Goal: Task Accomplishment & Management: Manage account settings

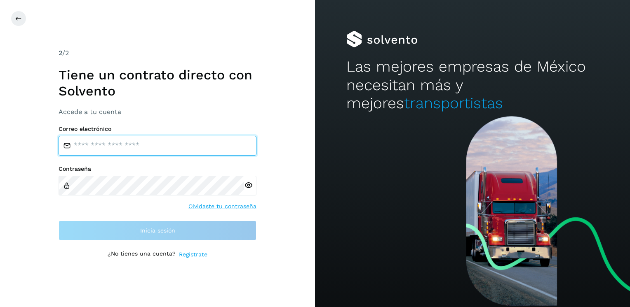
click at [91, 148] on input "email" at bounding box center [158, 146] width 198 height 20
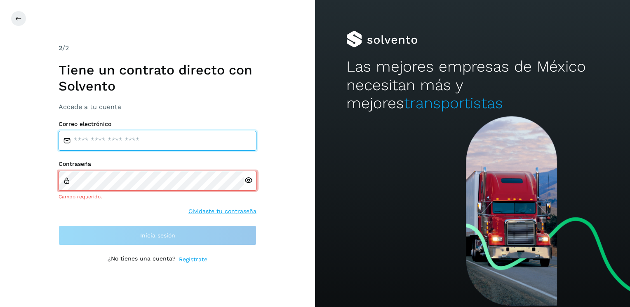
type input "**********"
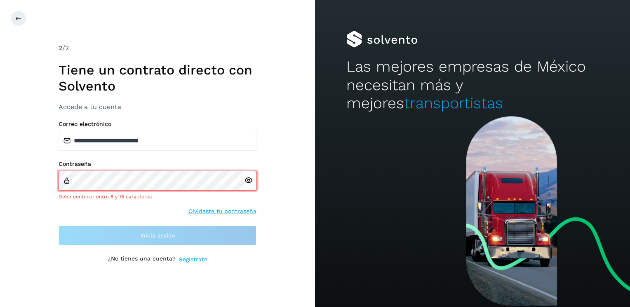
click at [249, 184] on icon at bounding box center [248, 180] width 9 height 9
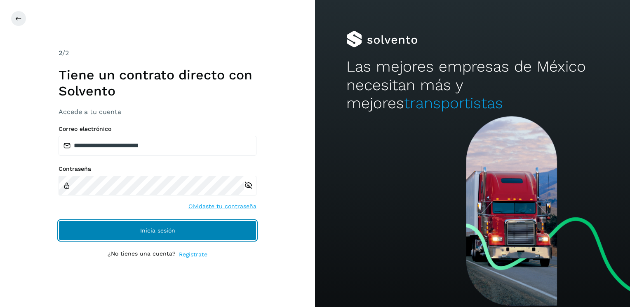
click at [154, 230] on span "Inicia sesión" at bounding box center [157, 231] width 35 height 6
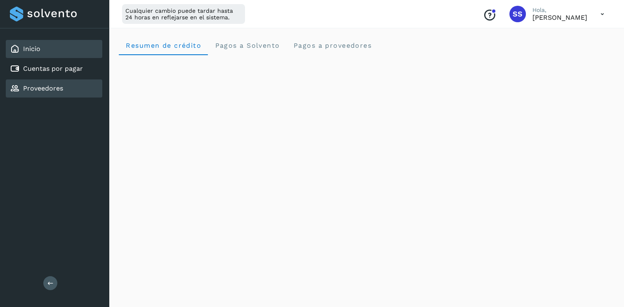
click at [56, 89] on link "Proveedores" at bounding box center [43, 88] width 40 height 8
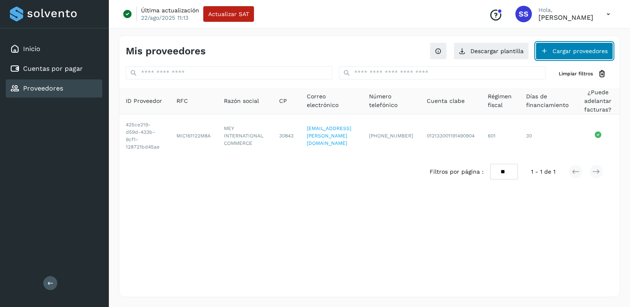
click at [558, 52] on button "Cargar proveedores" at bounding box center [573, 50] width 77 height 17
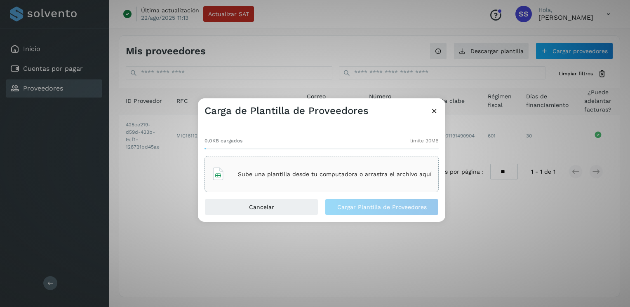
click at [245, 173] on p "Sube una plantilla desde tu computadora o arrastra el archivo aquí" at bounding box center [335, 174] width 194 height 7
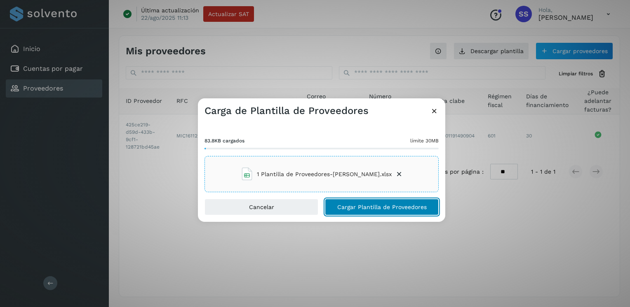
click at [347, 207] on span "Cargar Plantilla de Proveedores" at bounding box center [381, 207] width 89 height 6
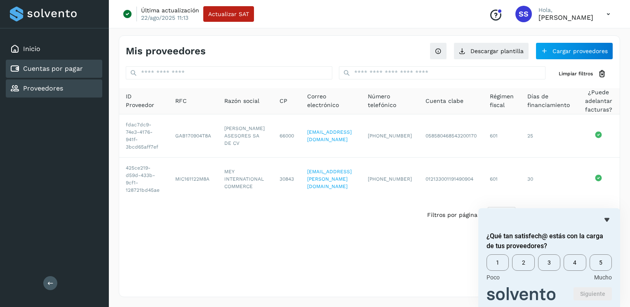
click at [43, 68] on link "Cuentas por pagar" at bounding box center [53, 69] width 60 height 8
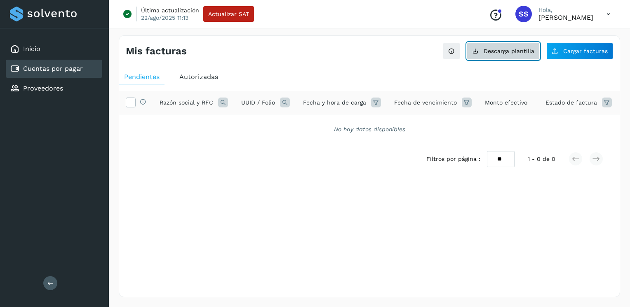
click at [475, 50] on icon at bounding box center [475, 51] width 7 height 7
click at [130, 103] on icon at bounding box center [130, 102] width 9 height 9
click at [131, 101] on icon at bounding box center [130, 102] width 9 height 9
click at [221, 102] on icon at bounding box center [223, 103] width 10 height 10
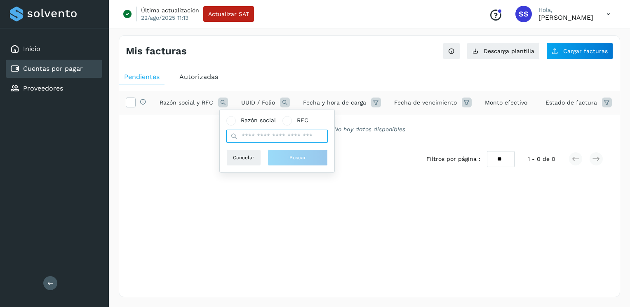
click at [242, 136] on input "text" at bounding box center [276, 136] width 101 height 13
click at [221, 101] on icon at bounding box center [223, 103] width 10 height 10
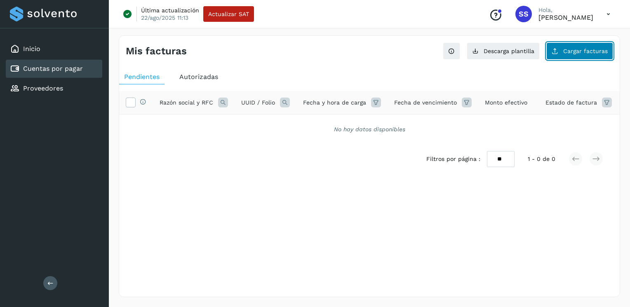
click at [571, 48] on span "Cargar facturas" at bounding box center [585, 51] width 45 height 6
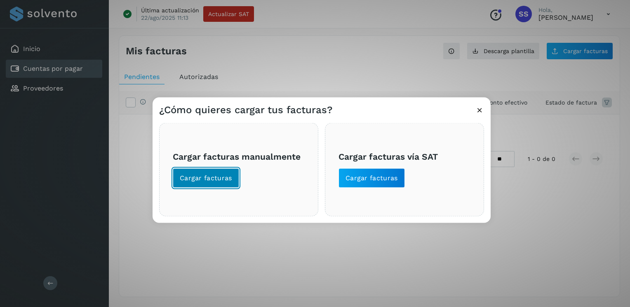
click at [188, 178] on span "Cargar facturas" at bounding box center [206, 178] width 52 height 9
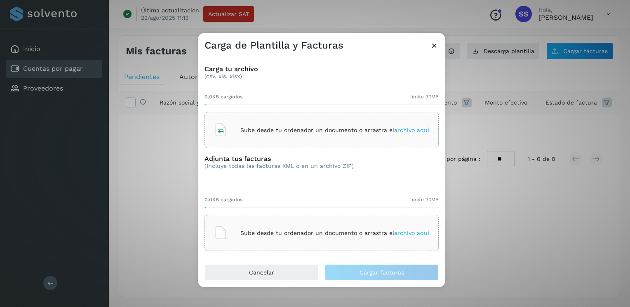
click at [265, 128] on p "Sube desde tu ordenador un documento o arrastra el archivo aquí" at bounding box center [334, 130] width 189 height 7
click at [265, 235] on p "Sube desde tu ordenador un documento o arrastra el archivo aquí" at bounding box center [334, 233] width 189 height 7
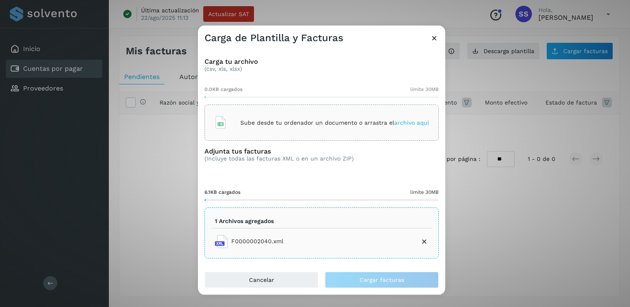
click at [435, 39] on icon at bounding box center [434, 38] width 9 height 9
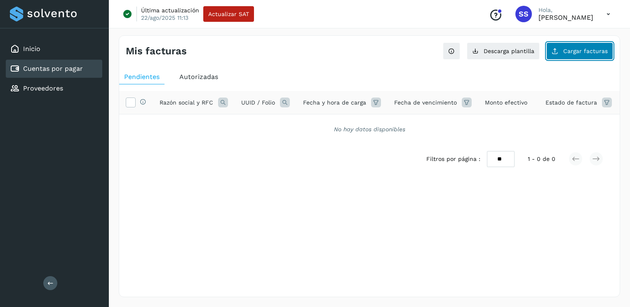
click at [568, 50] on span "Cargar facturas" at bounding box center [585, 51] width 45 height 6
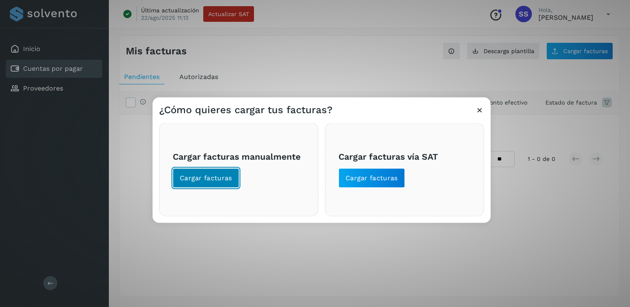
click at [211, 179] on span "Cargar facturas" at bounding box center [206, 178] width 52 height 9
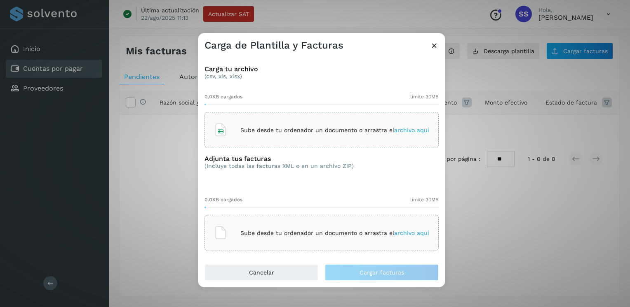
click at [265, 233] on p "Sube desde tu ordenador un documento o arrastra el archivo aquí" at bounding box center [334, 233] width 189 height 7
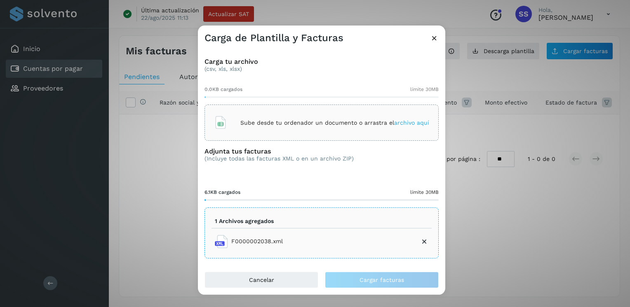
click at [255, 123] on p "Sube desde tu ordenador un documento o arrastra el archivo aquí" at bounding box center [334, 123] width 189 height 7
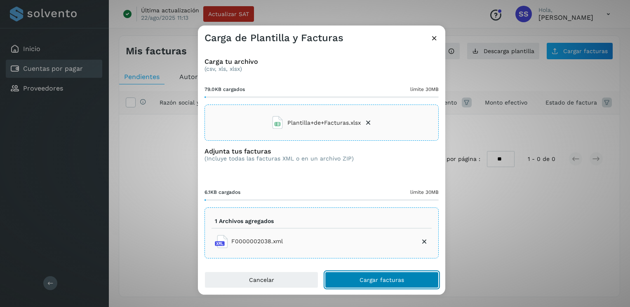
click at [382, 279] on span "Cargar facturas" at bounding box center [381, 280] width 45 height 6
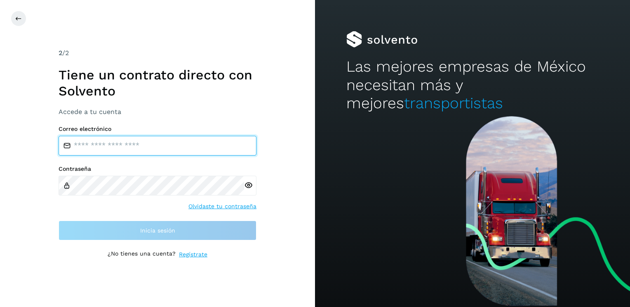
click at [124, 141] on input "email" at bounding box center [158, 146] width 198 height 20
type input "**********"
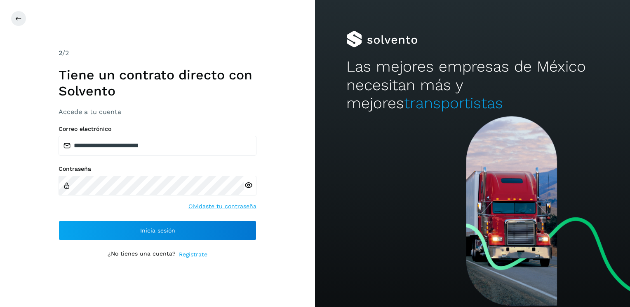
click at [248, 185] on icon at bounding box center [248, 185] width 9 height 9
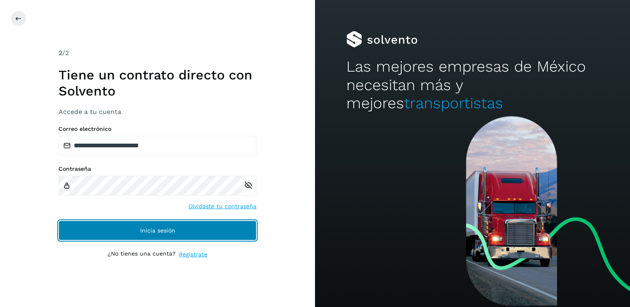
click at [160, 231] on span "Inicia sesión" at bounding box center [157, 231] width 35 height 6
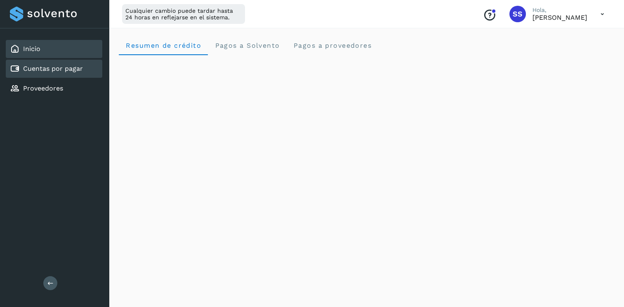
click at [61, 69] on link "Cuentas por pagar" at bounding box center [53, 69] width 60 height 8
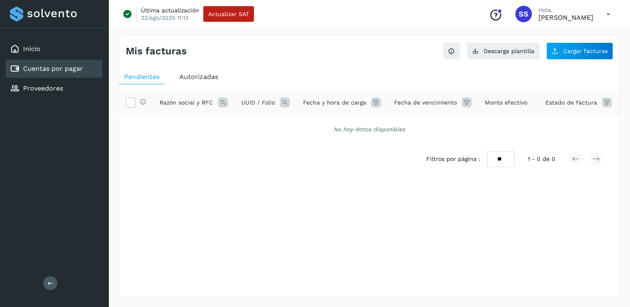
click at [145, 80] on span "Pendientes" at bounding box center [141, 77] width 35 height 8
click at [574, 51] on span "Cargar facturas" at bounding box center [585, 51] width 45 height 6
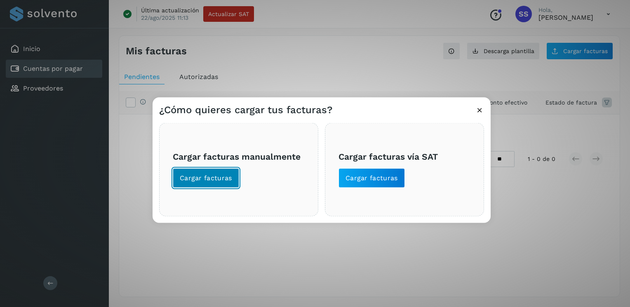
click at [195, 177] on span "Cargar facturas" at bounding box center [206, 178] width 52 height 9
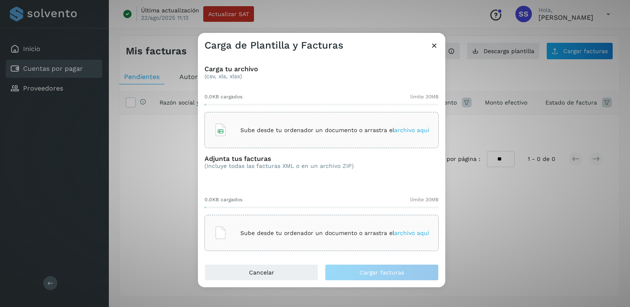
click at [295, 133] on p "Sube desde tu ordenador un documento o arrastra el archivo aquí" at bounding box center [334, 130] width 189 height 7
click at [280, 237] on div "Sube desde tu ordenador un documento o arrastra el archivo aquí" at bounding box center [321, 233] width 215 height 22
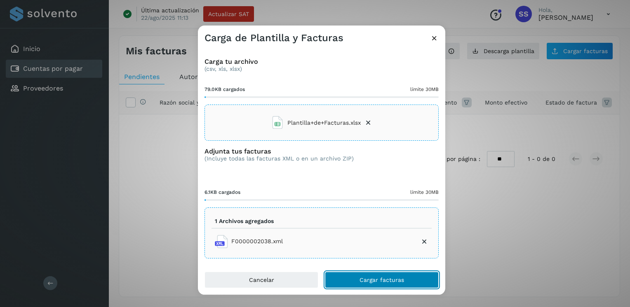
click at [362, 280] on span "Cargar facturas" at bounding box center [381, 280] width 45 height 6
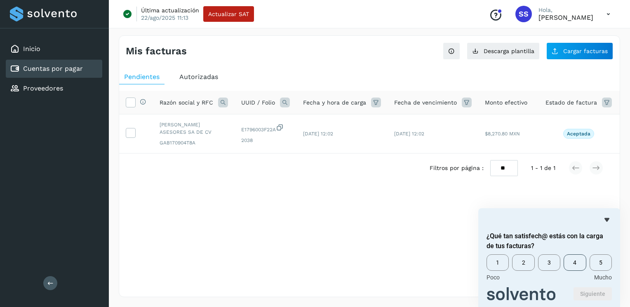
click at [568, 264] on span "4" at bounding box center [574, 263] width 22 height 16
click at [589, 298] on button "Siguiente" at bounding box center [592, 294] width 38 height 13
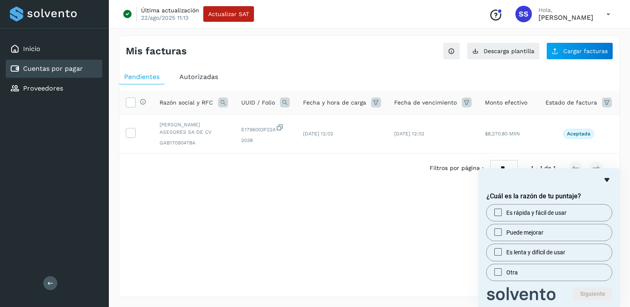
click at [609, 178] on icon "Ocultar encuesta" at bounding box center [607, 180] width 10 height 10
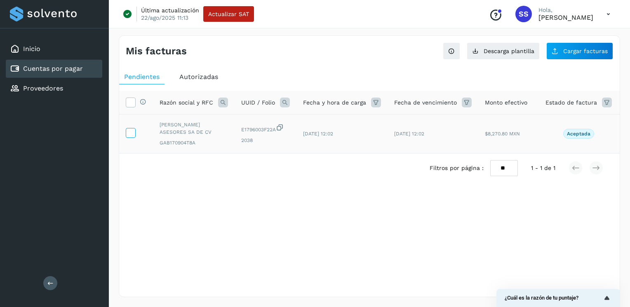
click at [131, 132] on icon at bounding box center [130, 132] width 9 height 9
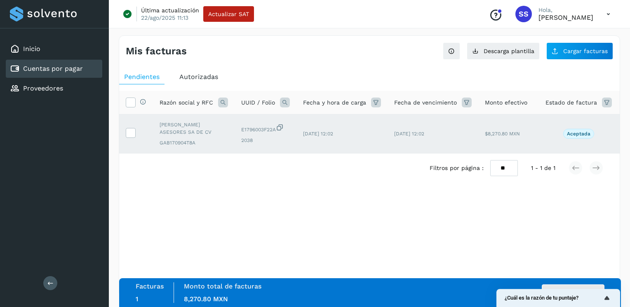
click at [571, 134] on p "Aceptada" at bounding box center [578, 134] width 23 height 6
click at [608, 298] on icon "Mostrar encuesta - ¿Cuál es la razón de tu puntaje?" at bounding box center [607, 298] width 10 height 10
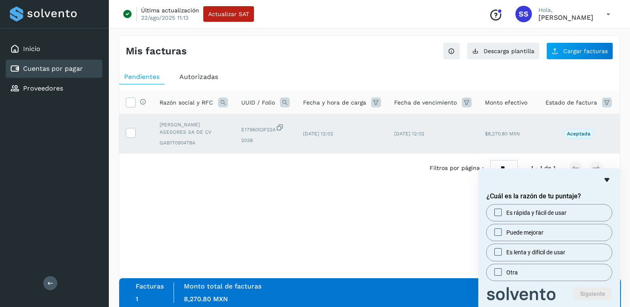
click at [605, 176] on icon "Ocultar encuesta" at bounding box center [607, 180] width 10 height 10
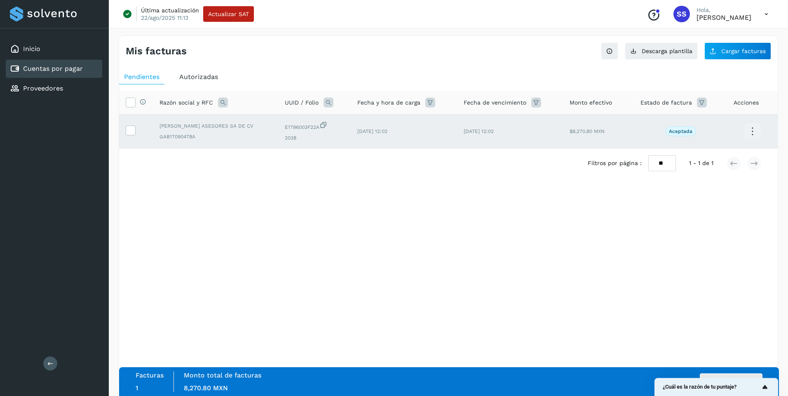
click at [629, 307] on icon "Mostrar encuesta - ¿Cuál es la razón de tu puntaje?" at bounding box center [764, 387] width 5 height 4
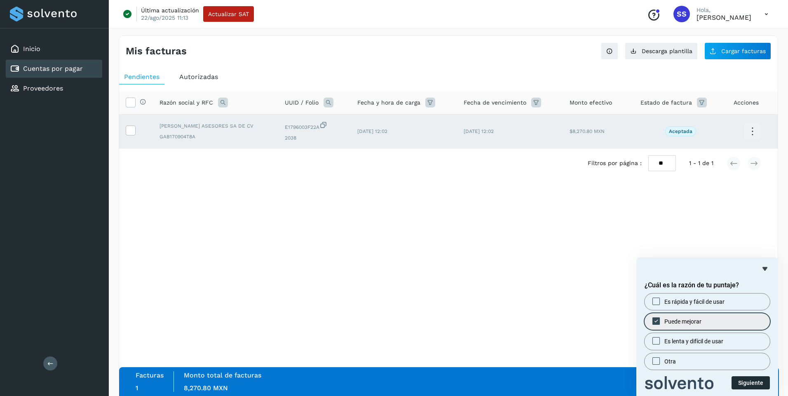
click at [629, 307] on button "Siguiente" at bounding box center [751, 383] width 38 height 13
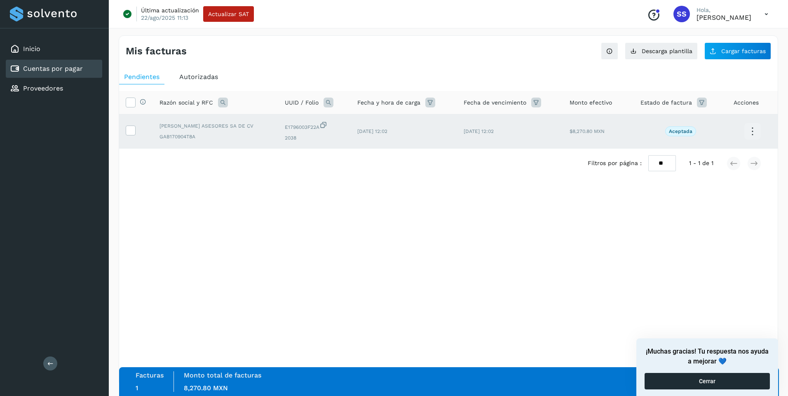
click at [629, 307] on button "Cerrar" at bounding box center [707, 381] width 125 height 16
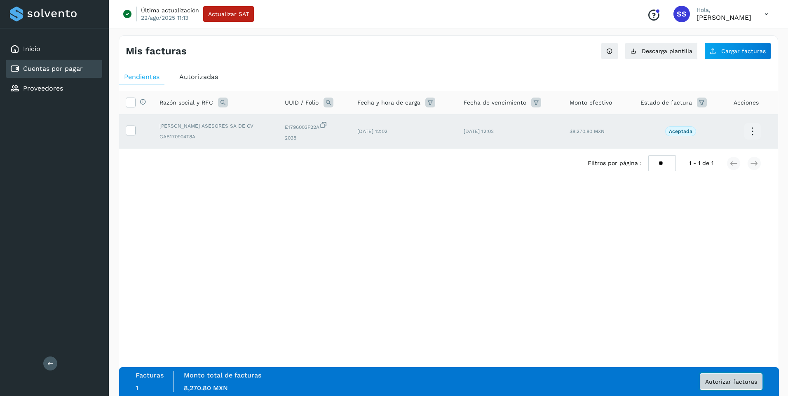
click at [629, 307] on button "Autorizar facturas" at bounding box center [731, 382] width 63 height 16
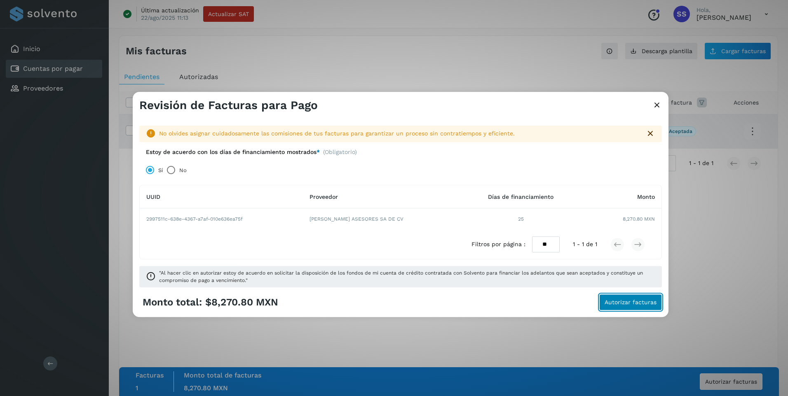
click at [615, 302] on span "Autorizar facturas" at bounding box center [631, 303] width 52 height 6
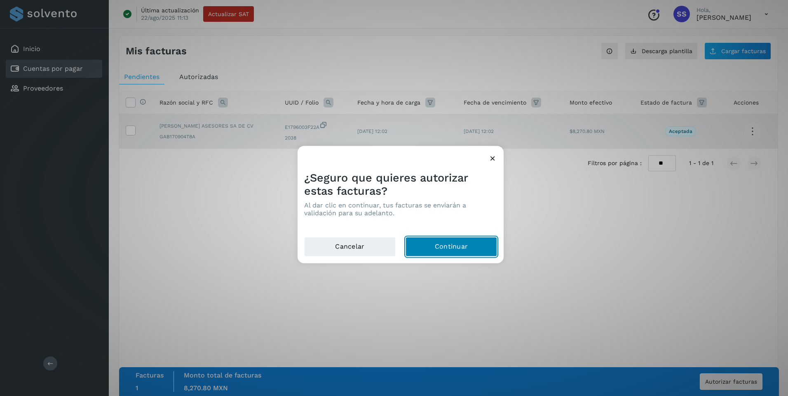
click at [433, 245] on button "Continuar" at bounding box center [451, 247] width 91 height 20
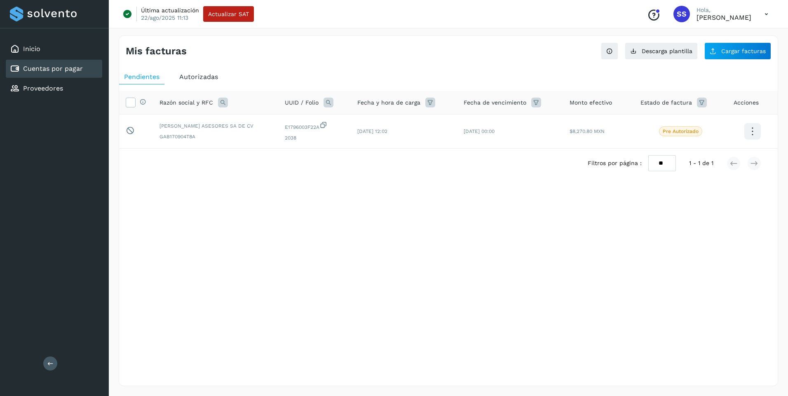
click at [629, 14] on icon at bounding box center [766, 14] width 17 height 17
click at [629, 55] on div "Cerrar sesión" at bounding box center [725, 53] width 98 height 16
